Goal: Task Accomplishment & Management: Manage account settings

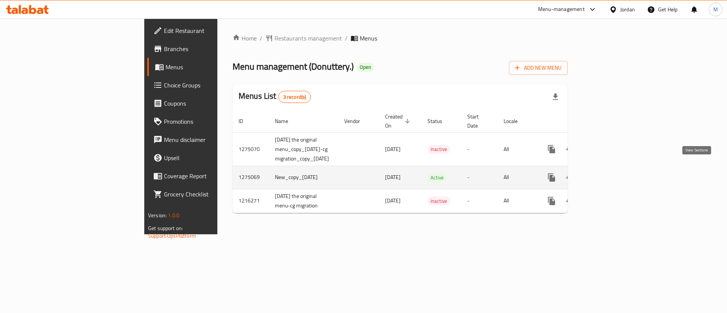
click at [615, 176] on link "enhanced table" at bounding box center [606, 178] width 18 height 18
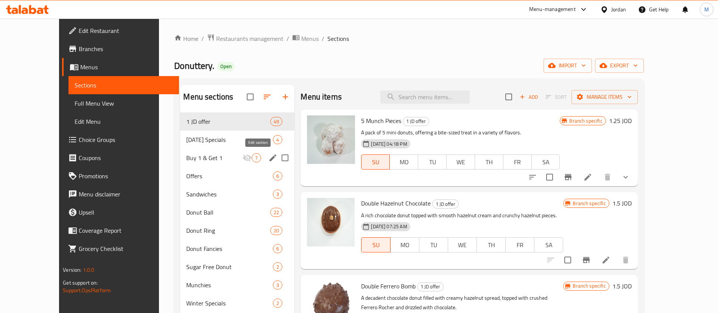
click at [270, 159] on icon "edit" at bounding box center [273, 158] width 7 height 7
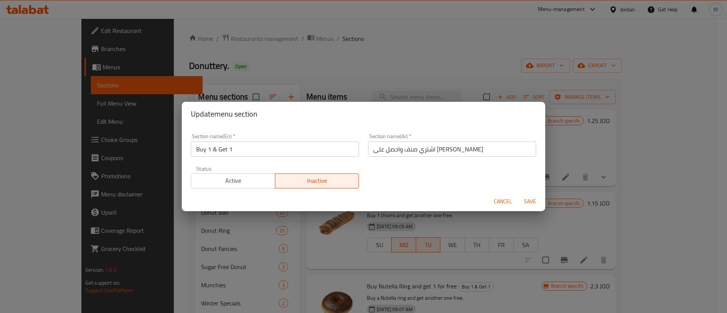
click at [245, 181] on span "Active" at bounding box center [233, 180] width 78 height 11
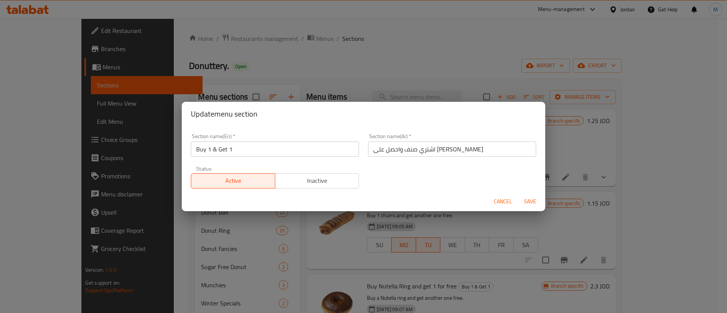
click at [538, 204] on span "Save" at bounding box center [530, 201] width 18 height 9
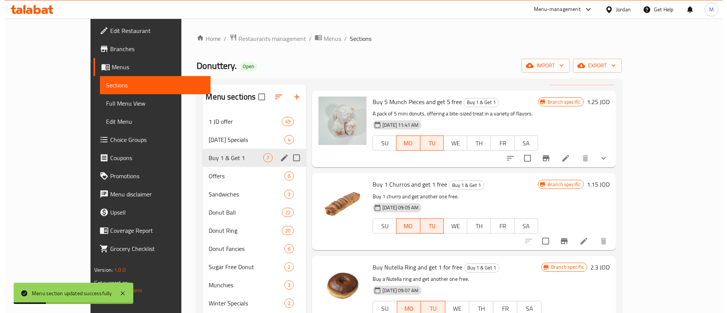
scroll to position [18, 0]
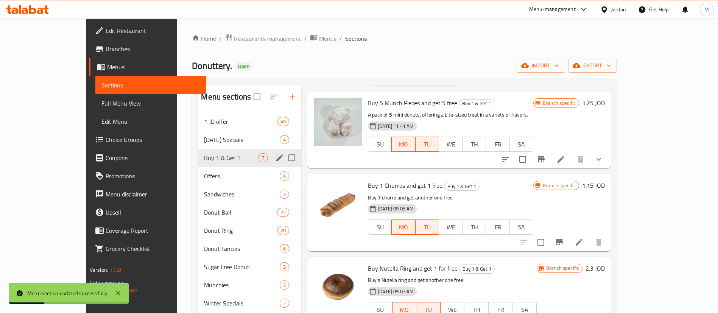
click at [546, 158] on icon "Branch-specific-item" at bounding box center [541, 159] width 9 height 9
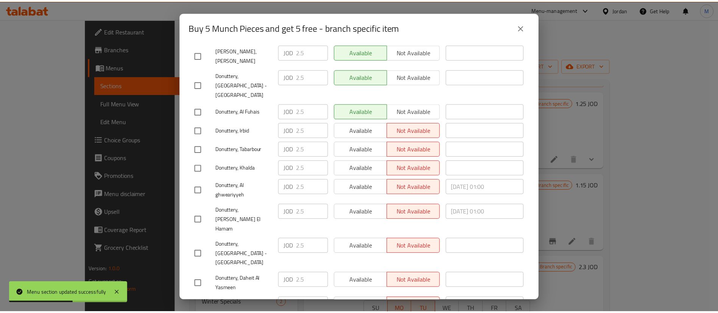
scroll to position [113, 0]
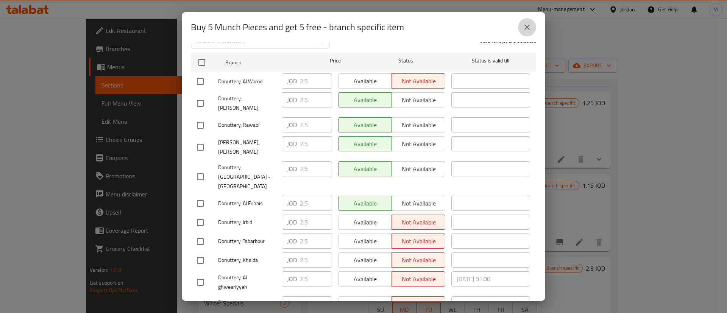
click at [528, 23] on icon "close" at bounding box center [527, 27] width 9 height 9
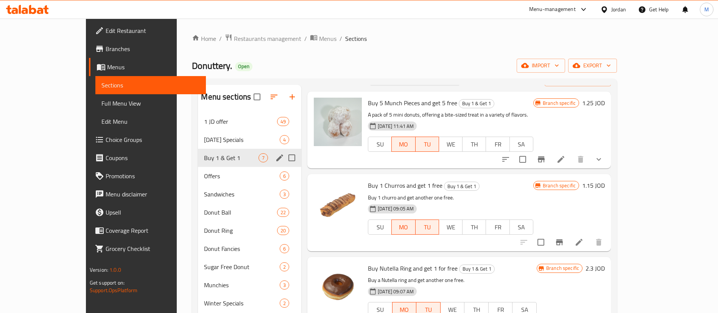
click at [106, 49] on span "Branches" at bounding box center [153, 48] width 94 height 9
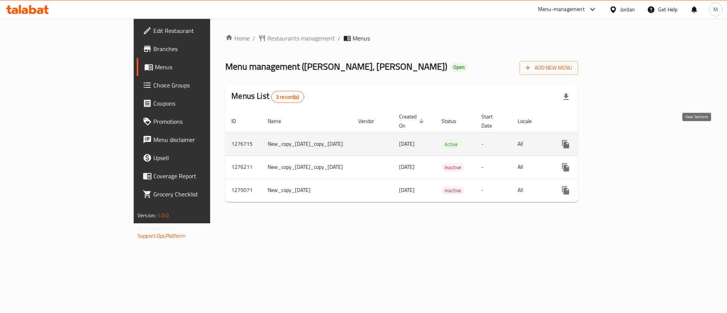
click at [629, 135] on link "enhanced table" at bounding box center [620, 144] width 18 height 18
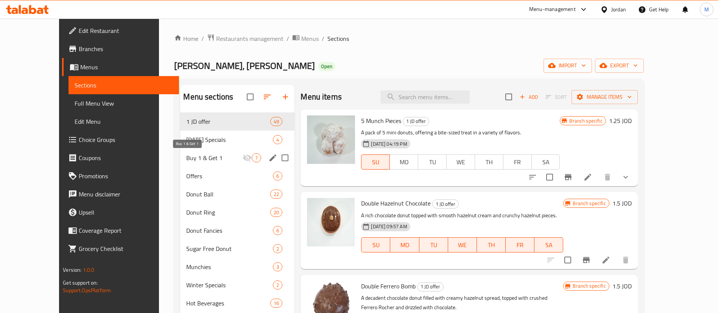
click at [216, 158] on span "Buy 1 & Get 1" at bounding box center [214, 157] width 56 height 9
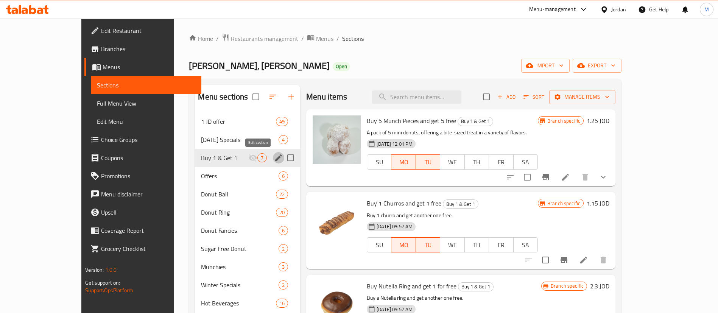
click at [275, 159] on icon "edit" at bounding box center [278, 158] width 7 height 7
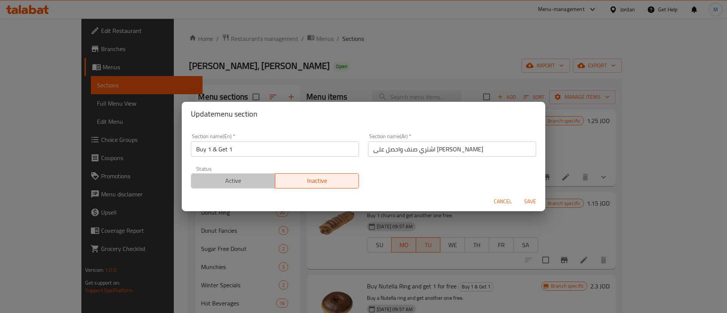
click at [247, 175] on span "Active" at bounding box center [233, 180] width 78 height 11
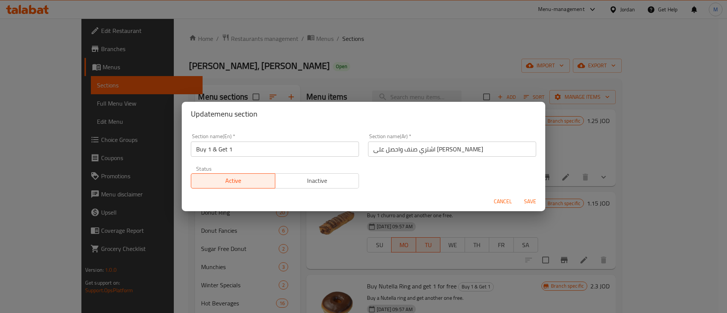
click at [531, 198] on span "Save" at bounding box center [530, 201] width 18 height 9
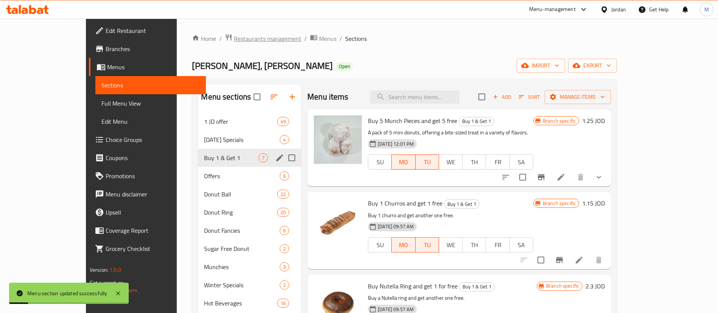
click at [234, 37] on span "Restaurants management" at bounding box center [267, 38] width 67 height 9
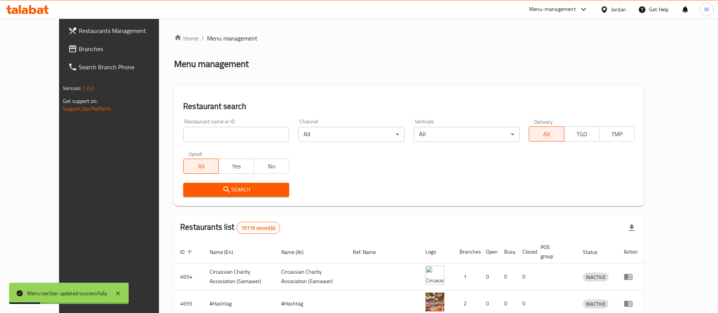
click at [225, 133] on input "search" at bounding box center [236, 134] width 106 height 15
type input "donuts factory"
click button "Search" at bounding box center [236, 190] width 106 height 14
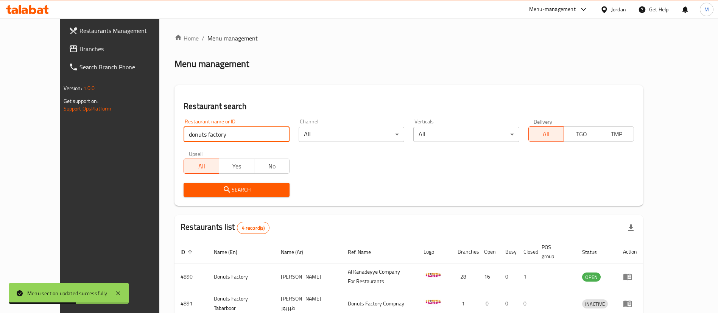
scroll to position [91, 0]
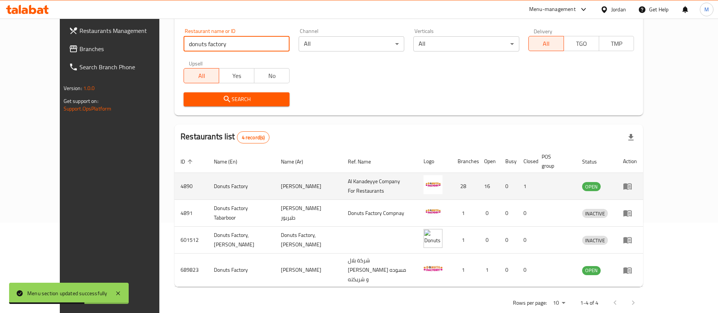
click at [632, 182] on icon "enhanced table" at bounding box center [627, 186] width 9 height 9
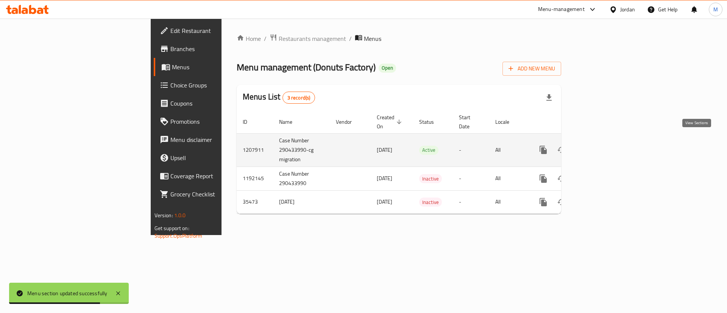
click at [603, 145] on icon "enhanced table" at bounding box center [597, 149] width 9 height 9
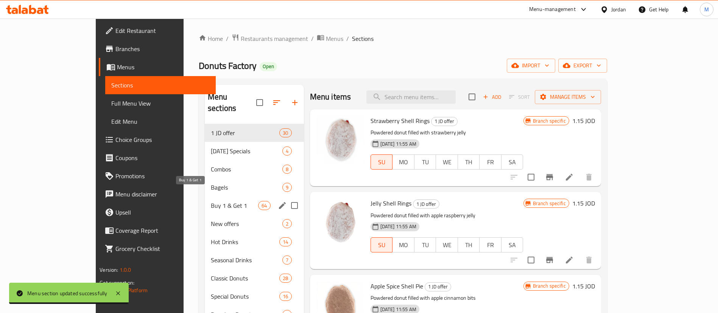
click at [211, 201] on span "Buy 1 & Get 1" at bounding box center [234, 205] width 47 height 9
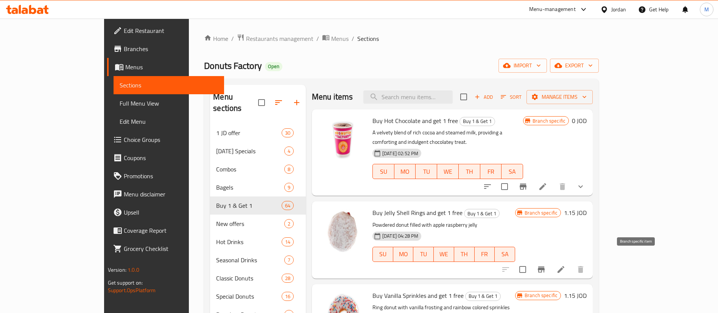
click at [545, 267] on icon "Branch-specific-item" at bounding box center [541, 270] width 7 height 6
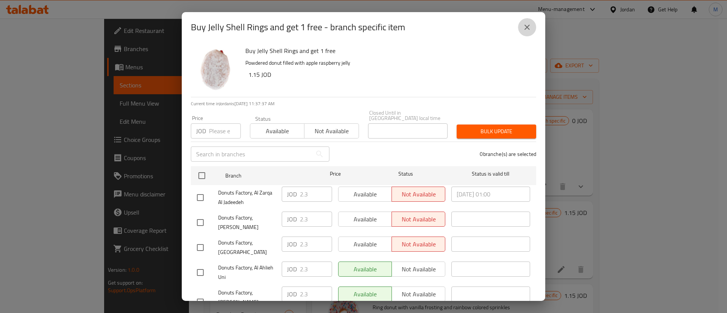
click at [529, 31] on icon "close" at bounding box center [527, 27] width 9 height 9
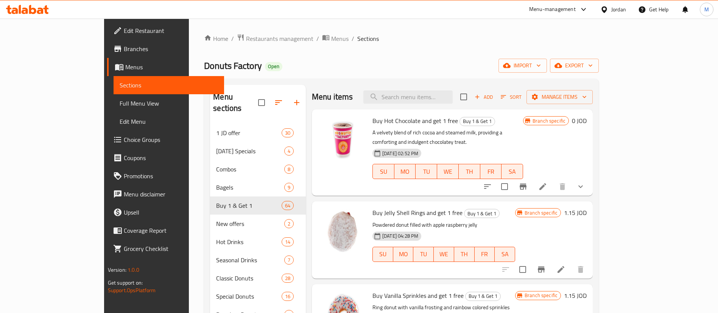
click at [124, 50] on span "Branches" at bounding box center [171, 48] width 94 height 9
